Goal: Information Seeking & Learning: Check status

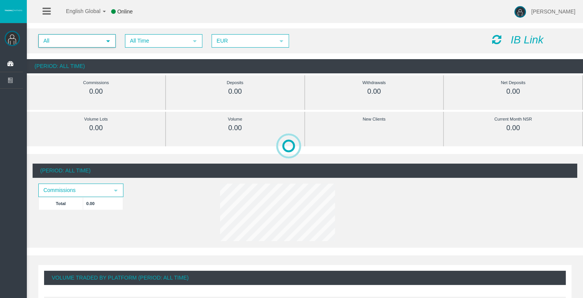
click at [64, 43] on span "All" at bounding box center [70, 41] width 62 height 12
click at [185, 17] on div "English Global 简体中文 English Global 日本語 한국어 Offline [PERSON_NAME] Help Log Out" at bounding box center [291, 11] width 583 height 23
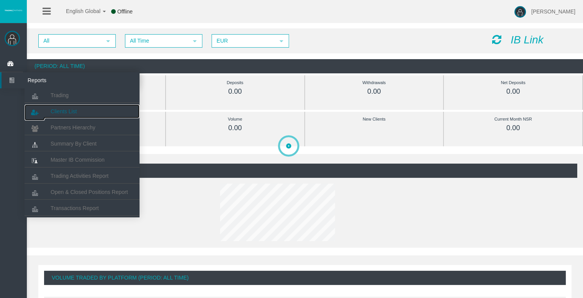
click at [60, 108] on span "Clients List" at bounding box center [64, 111] width 26 height 6
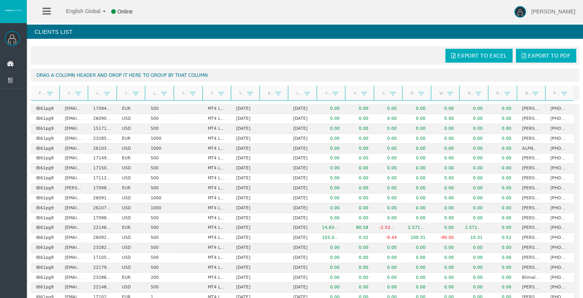
click at [117, 86] on div "Partner code Client Login Currency Leverage Short Code Type Start Date End Date…" at bounding box center [302, 93] width 543 height 15
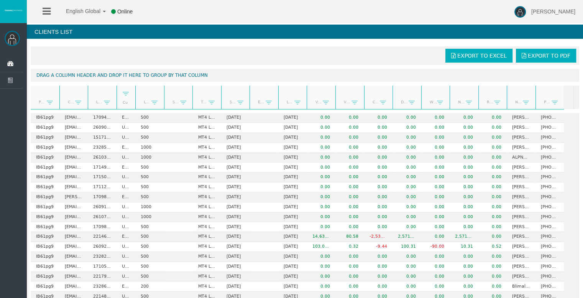
drag, startPoint x: 146, startPoint y: 93, endPoint x: 135, endPoint y: 93, distance: 10.7
click at [135, 93] on div at bounding box center [136, 97] width 3 height 23
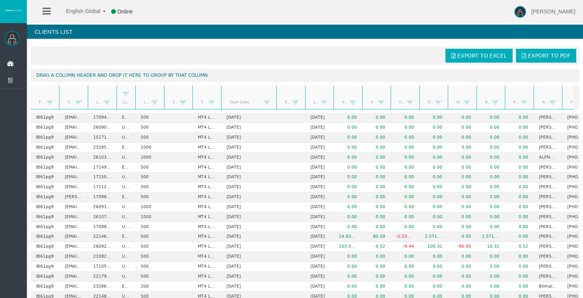
drag, startPoint x: 250, startPoint y: 97, endPoint x: 278, endPoint y: 95, distance: 28.1
click at [278, 95] on div "Partner code Client Login Currency Leverage Short Code Type Start Date End Date…" at bounding box center [302, 97] width 543 height 23
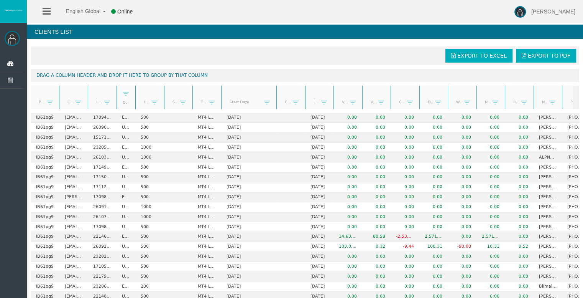
click at [247, 102] on link "Start Date" at bounding box center [244, 102] width 39 height 10
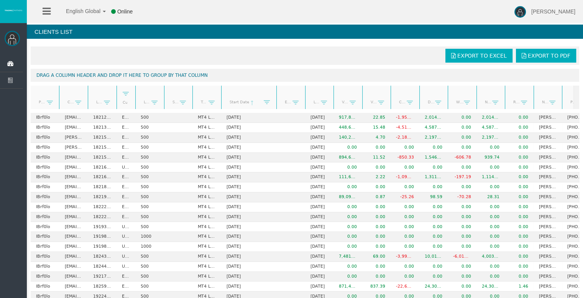
click at [247, 102] on link "Start Date" at bounding box center [244, 102] width 39 height 11
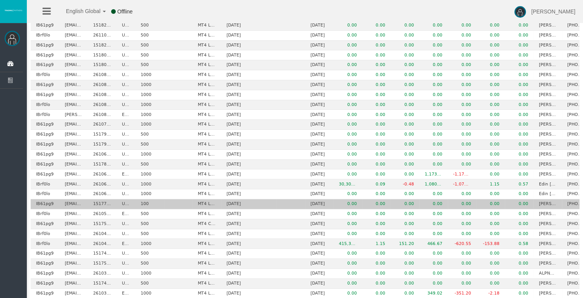
scroll to position [115, 0]
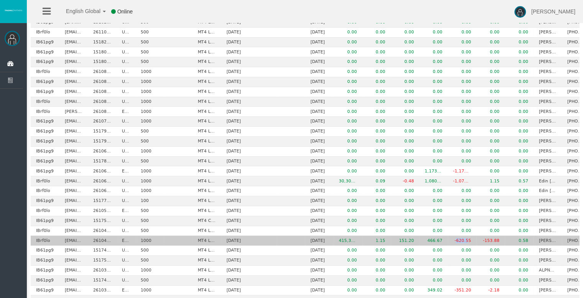
drag, startPoint x: 456, startPoint y: 239, endPoint x: 468, endPoint y: 239, distance: 11.5
click at [468, 239] on td "-620.55" at bounding box center [462, 240] width 28 height 10
drag, startPoint x: 426, startPoint y: 238, endPoint x: 438, endPoint y: 240, distance: 11.2
click at [436, 238] on td "466.67" at bounding box center [434, 240] width 28 height 10
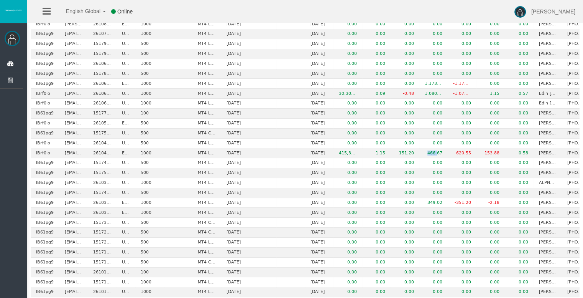
scroll to position [0, 0]
